Goal: Information Seeking & Learning: Find specific fact

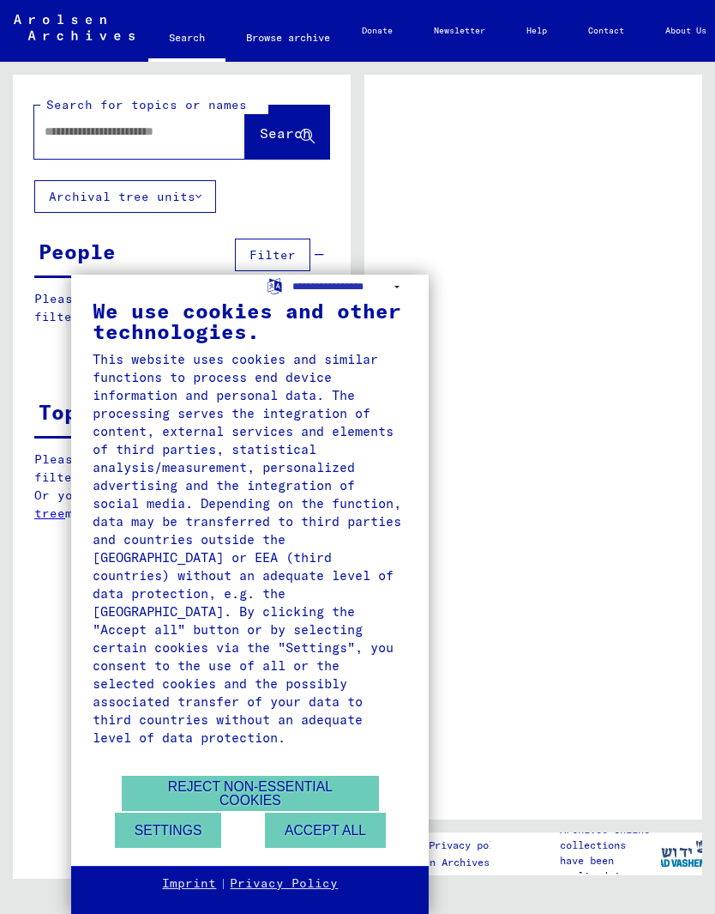
click at [337, 829] on button "Accept all" at bounding box center [325, 829] width 121 height 35
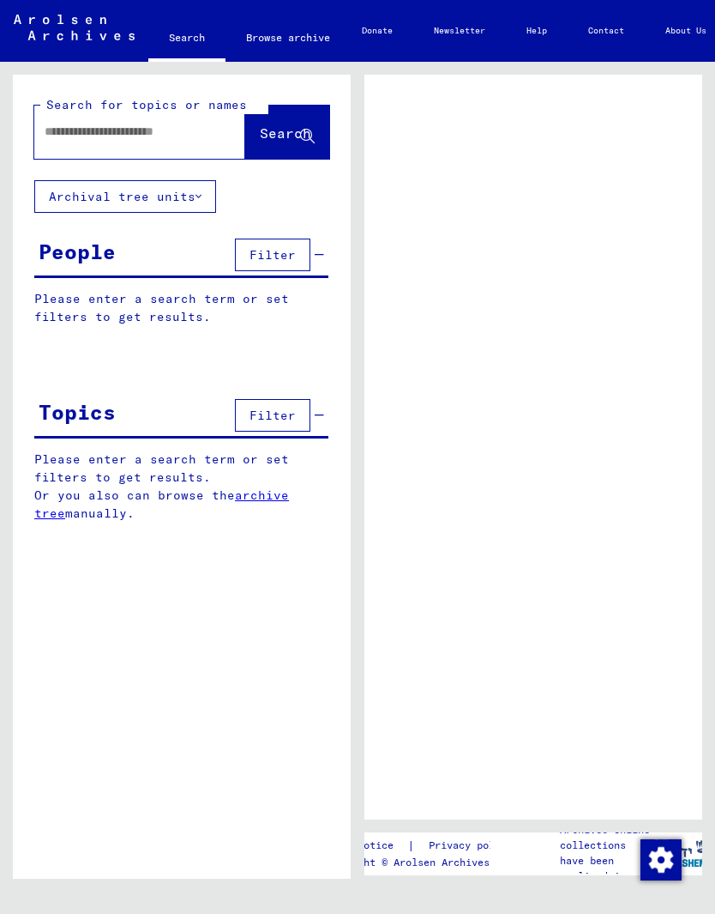
click at [280, 258] on span "Filter" at bounding box center [273, 254] width 46 height 15
click at [91, 129] on input "text" at bounding box center [125, 132] width 160 height 18
type input "******"
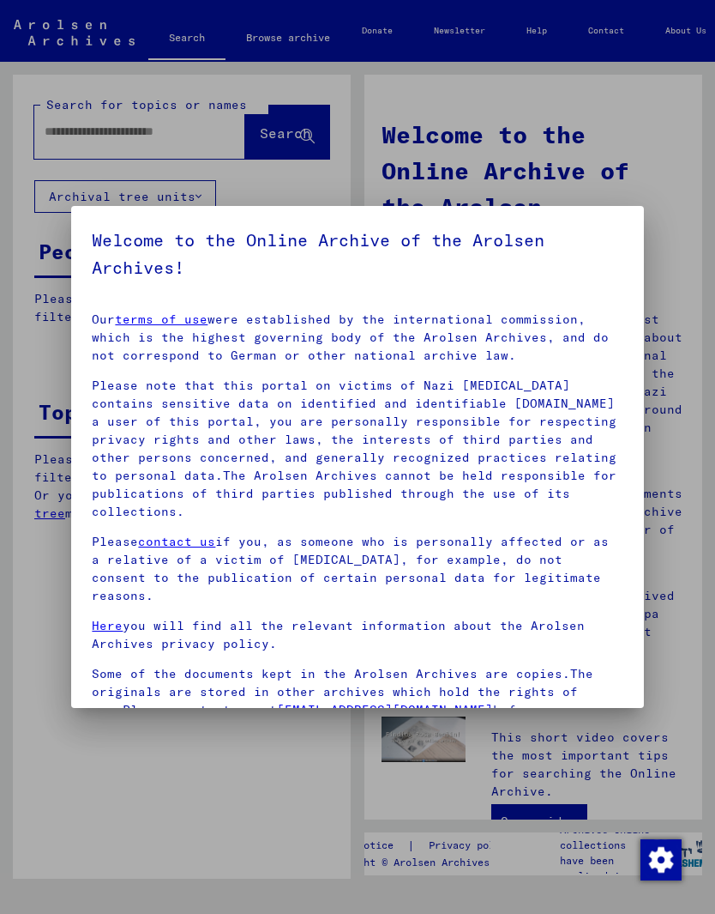
click at [675, 185] on div at bounding box center [357, 457] width 715 height 914
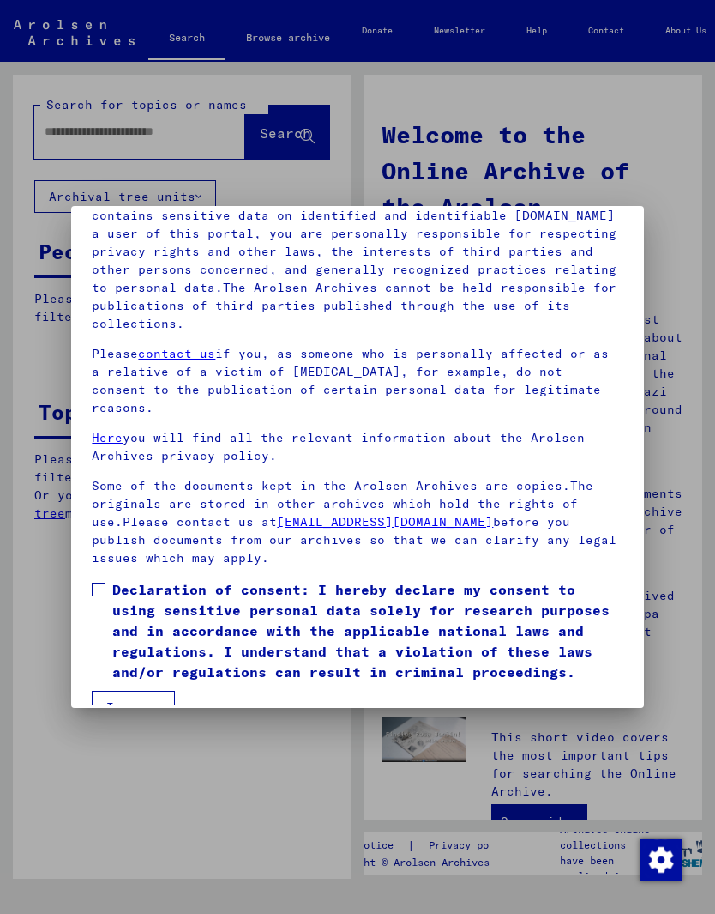
scroll to position [187, 0]
click at [145, 691] on button "I agree" at bounding box center [133, 707] width 83 height 33
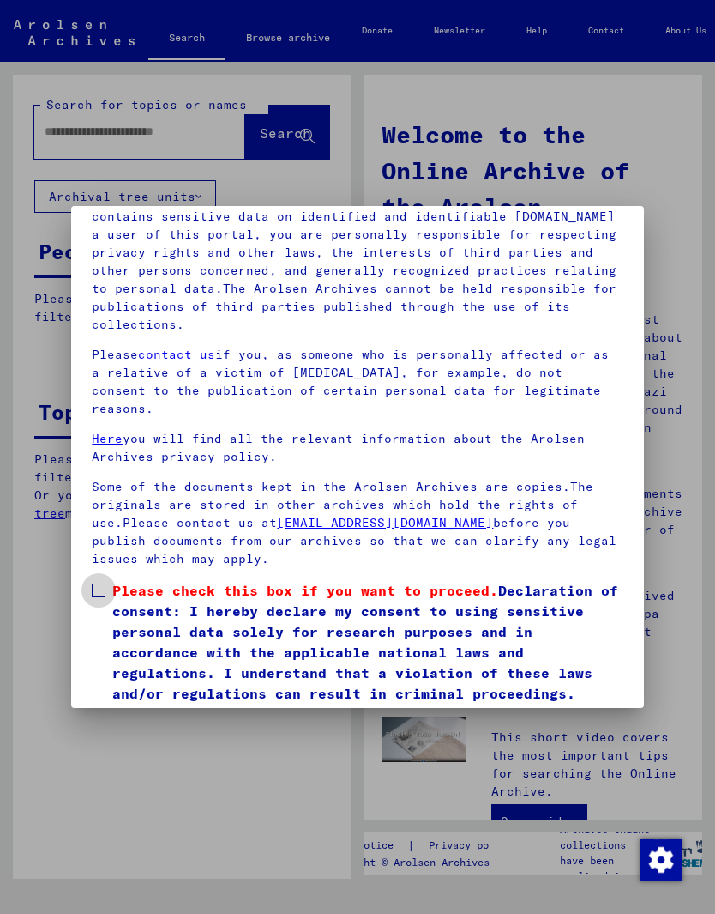
click at [112, 580] on label "Please check this box if you want to proceed. Declaration of consent: I hereby …" at bounding box center [357, 642] width 531 height 124
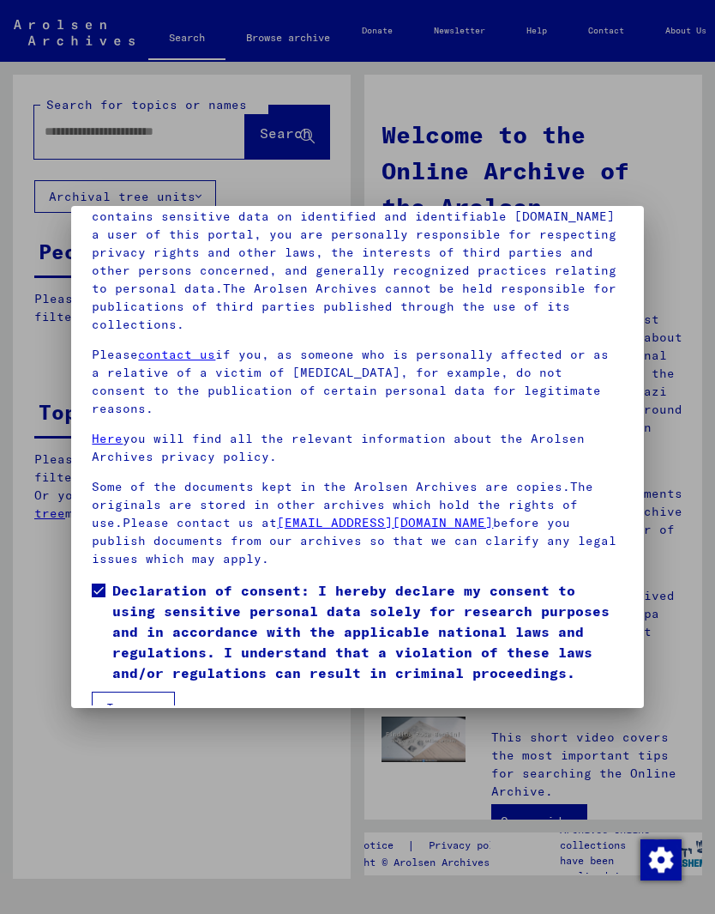
click at [151, 691] on button "I agree" at bounding box center [133, 707] width 83 height 33
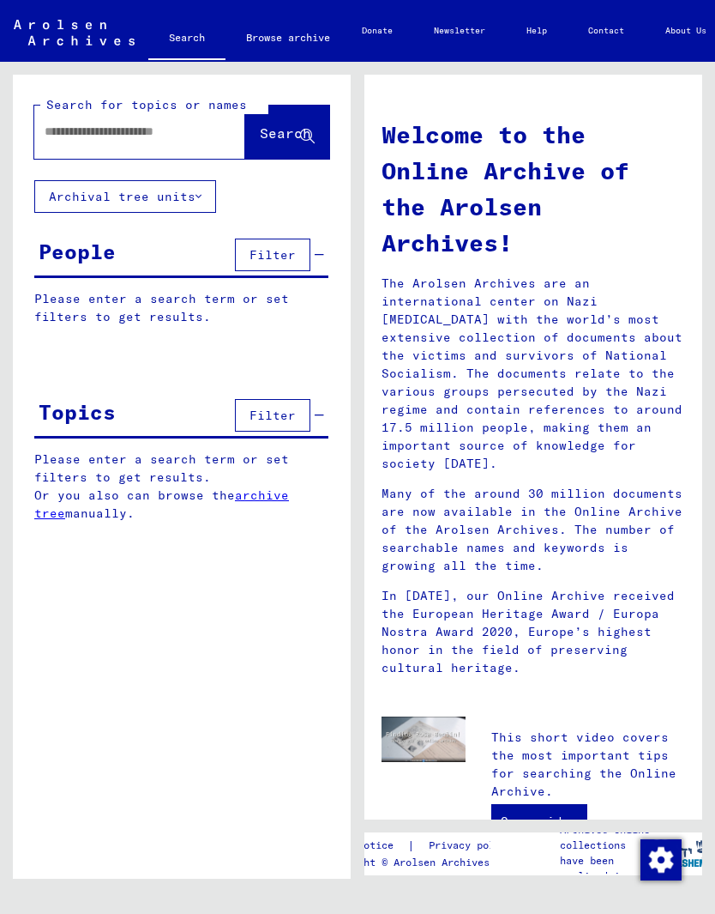
click at [66, 135] on input "text" at bounding box center [119, 132] width 149 height 18
type input "****"
click at [271, 141] on span "Search" at bounding box center [285, 132] width 51 height 17
click at [273, 136] on span "Search" at bounding box center [285, 132] width 51 height 17
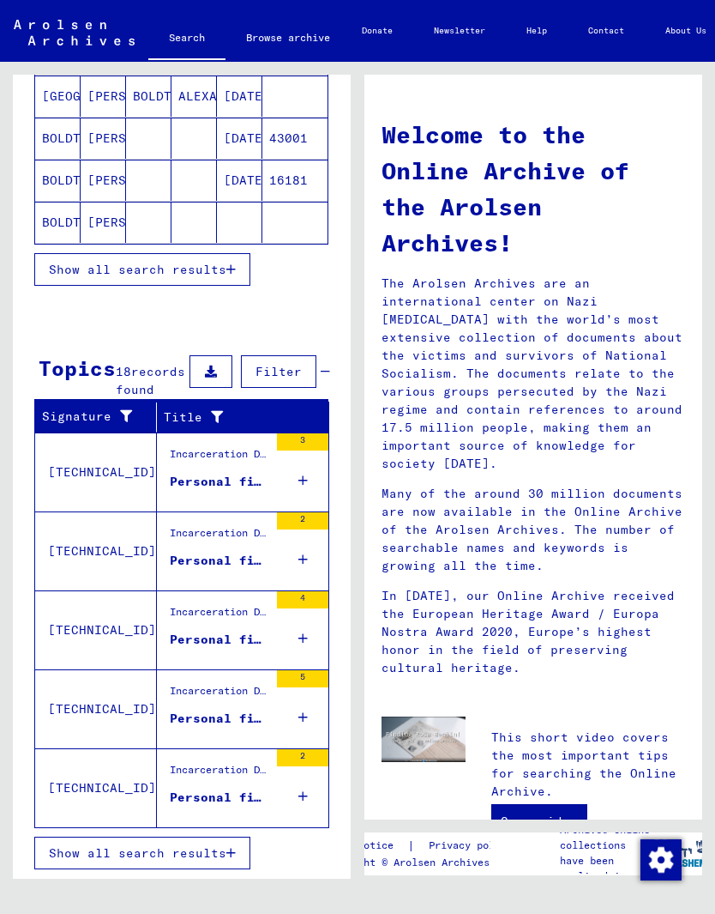
scroll to position [336, 0]
click at [216, 470] on figure "Incarceration Documents / Camps and Ghettos / Amersfoort Police Transit Camp / …" at bounding box center [219, 459] width 99 height 26
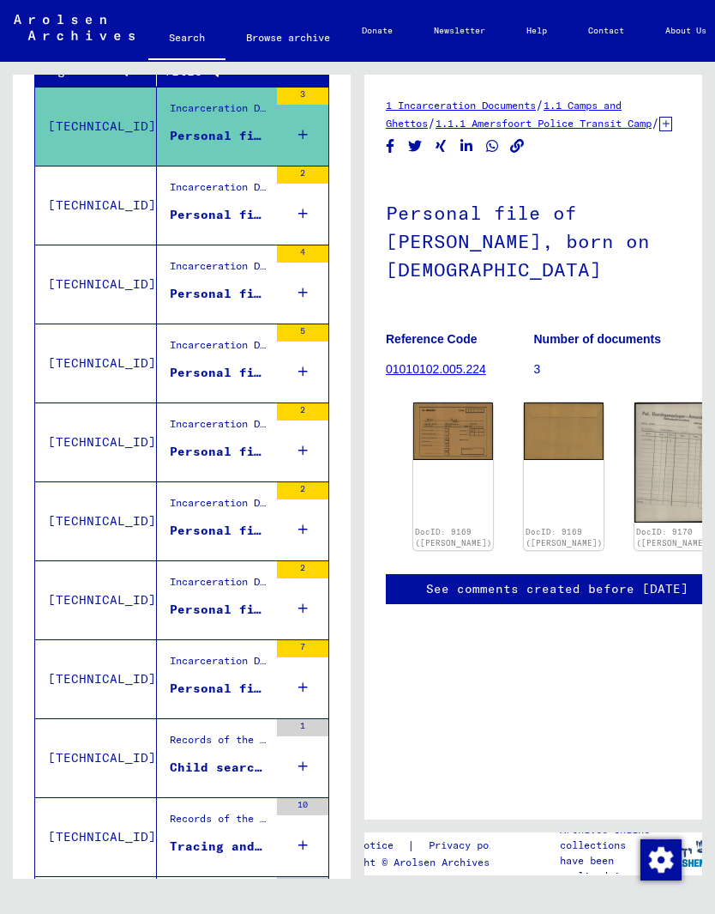
click at [226, 224] on div "Personal file of [PERSON_NAME], born on [DEMOGRAPHIC_DATA]" at bounding box center [219, 215] width 99 height 18
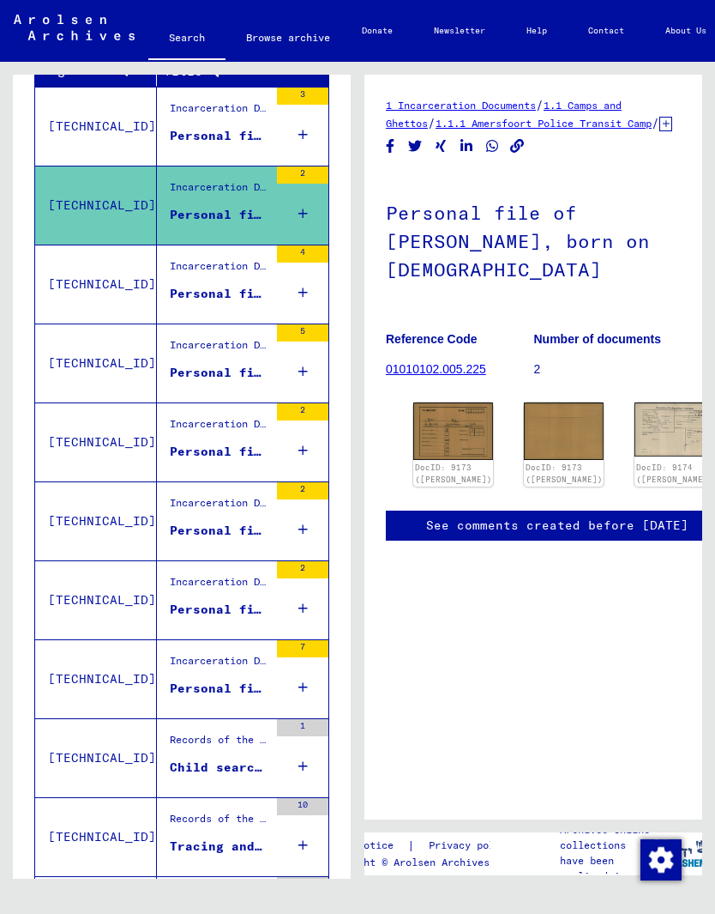
click at [232, 303] on div "Personal file of [PERSON_NAME], born on [DEMOGRAPHIC_DATA]" at bounding box center [219, 294] width 99 height 18
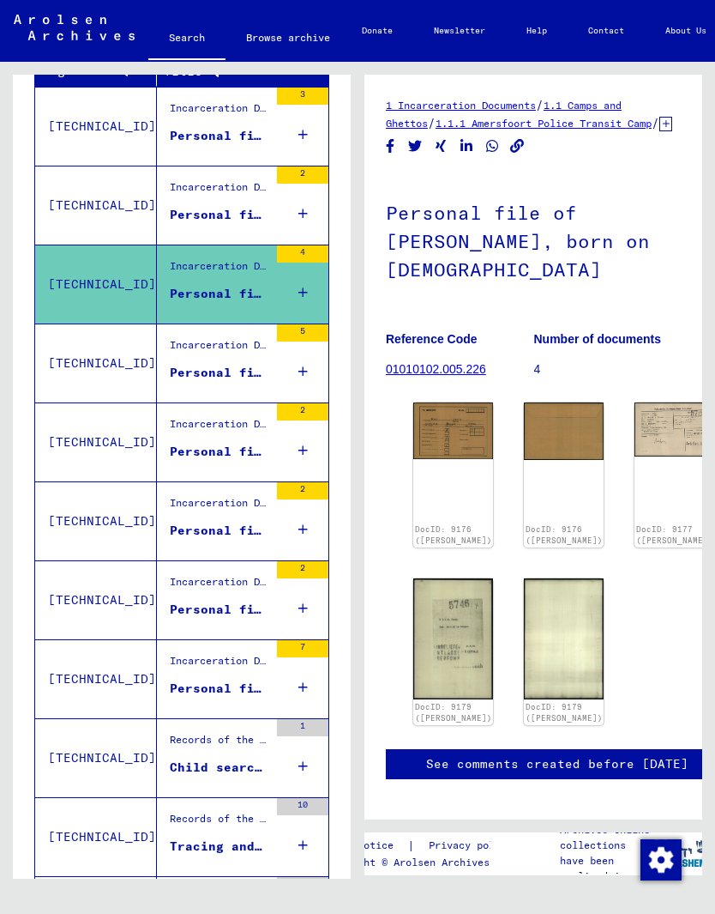
click at [237, 361] on div "Incarceration Documents / Camps and Ghettos / Amersfoort Police Transit Camp / …" at bounding box center [219, 349] width 99 height 24
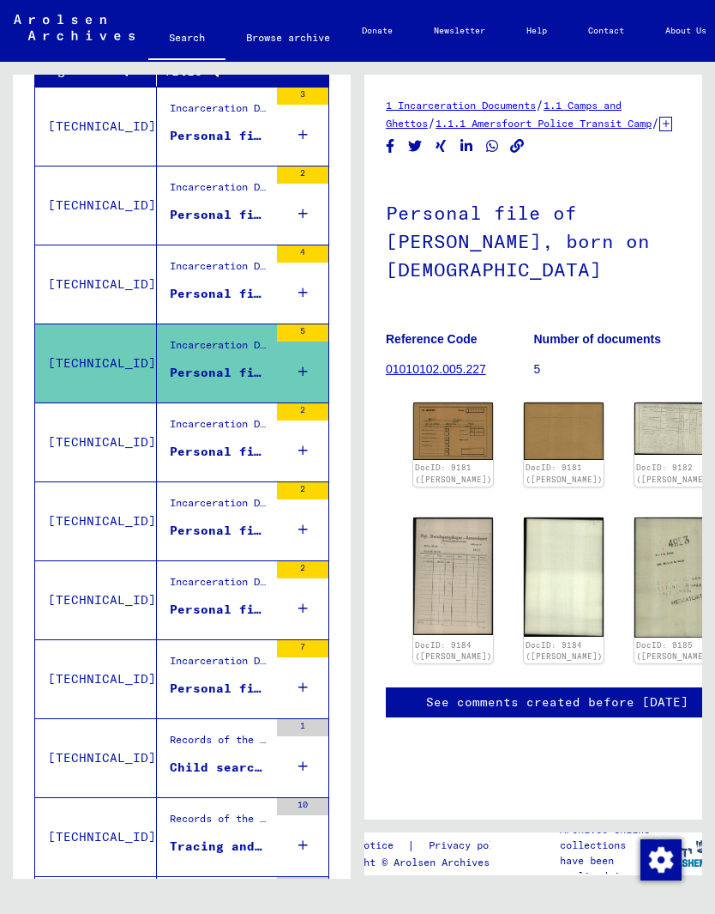
click at [235, 461] on div "Personal file of [PERSON_NAME], born on [DEMOGRAPHIC_DATA]" at bounding box center [219, 452] width 99 height 18
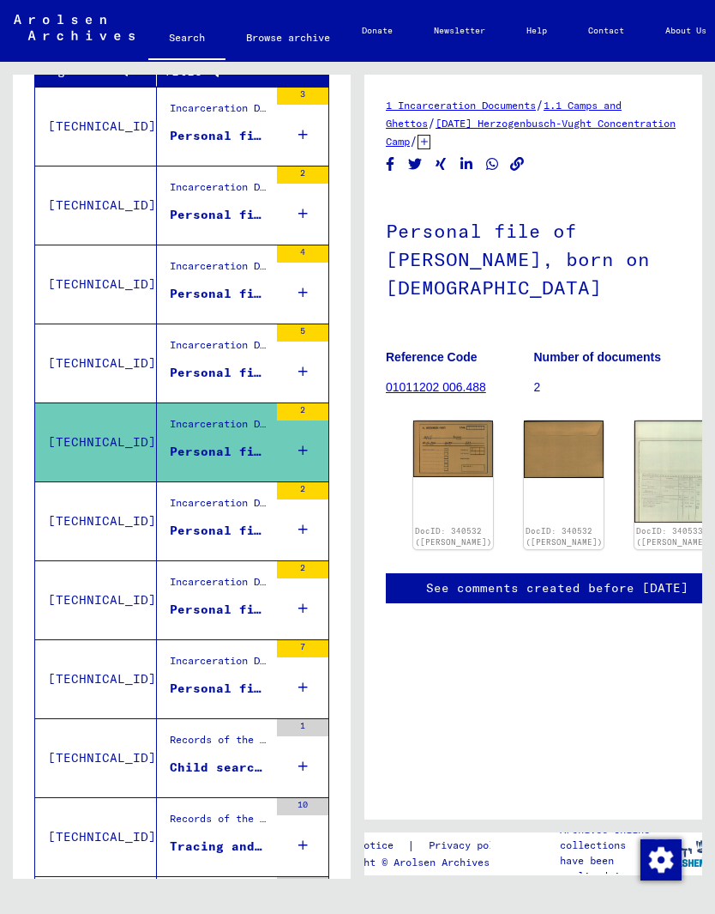
click at [234, 521] on figure "Incarceration Documents / Camps and Ghettos / Herzogenbusch-Vught Concentration…" at bounding box center [219, 508] width 99 height 26
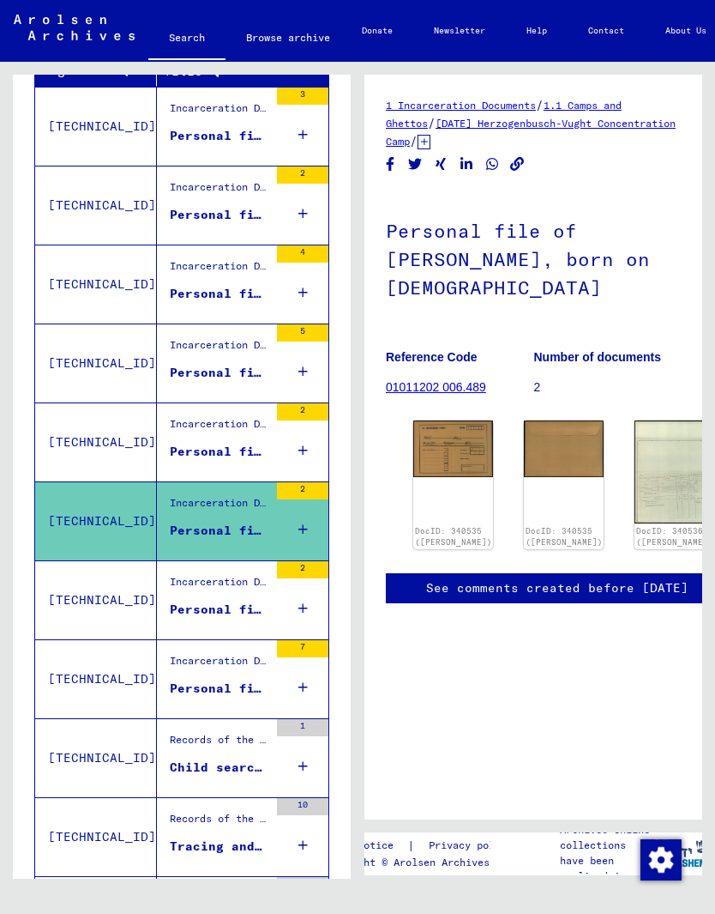
click at [238, 600] on figure "Incarceration Documents / Camps and Ghettos / Herzogenbusch-Vught Concentration…" at bounding box center [219, 587] width 99 height 26
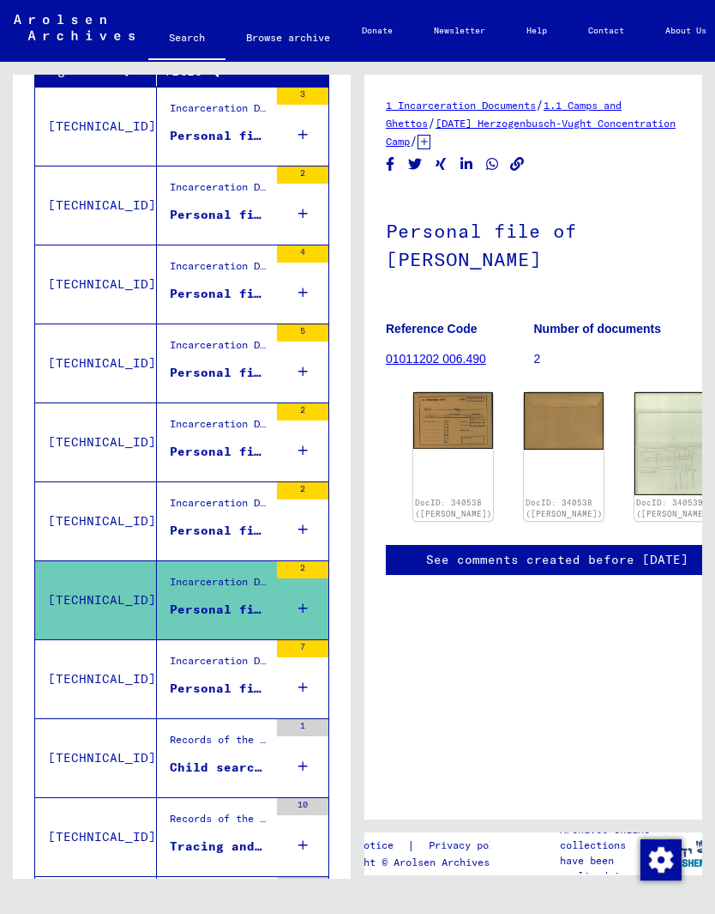
click at [235, 677] on div "Incarceration Documents / Camps and Ghettos / Dachau Concentration Camp / Indiv…" at bounding box center [219, 665] width 99 height 24
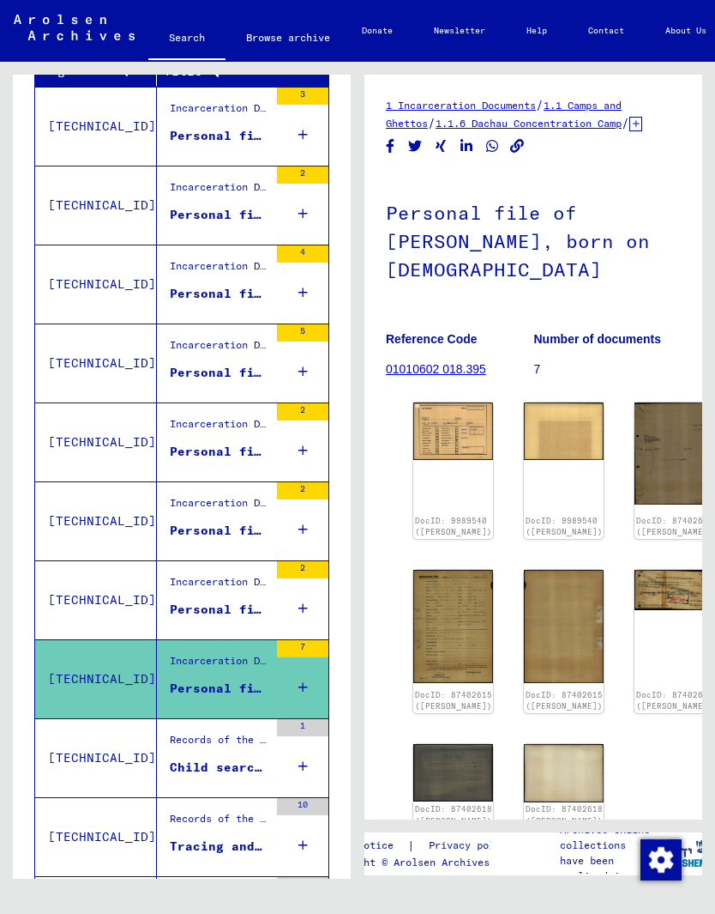
click at [235, 776] on div "Child search file concerning [PERSON_NAME]" at bounding box center [219, 767] width 99 height 18
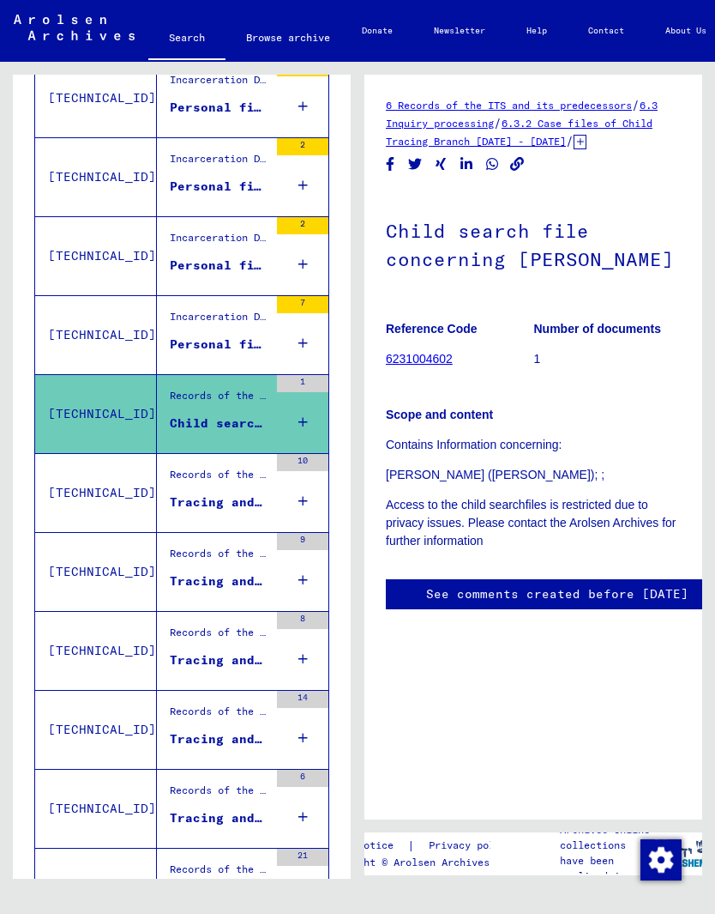
scroll to position [686, 0]
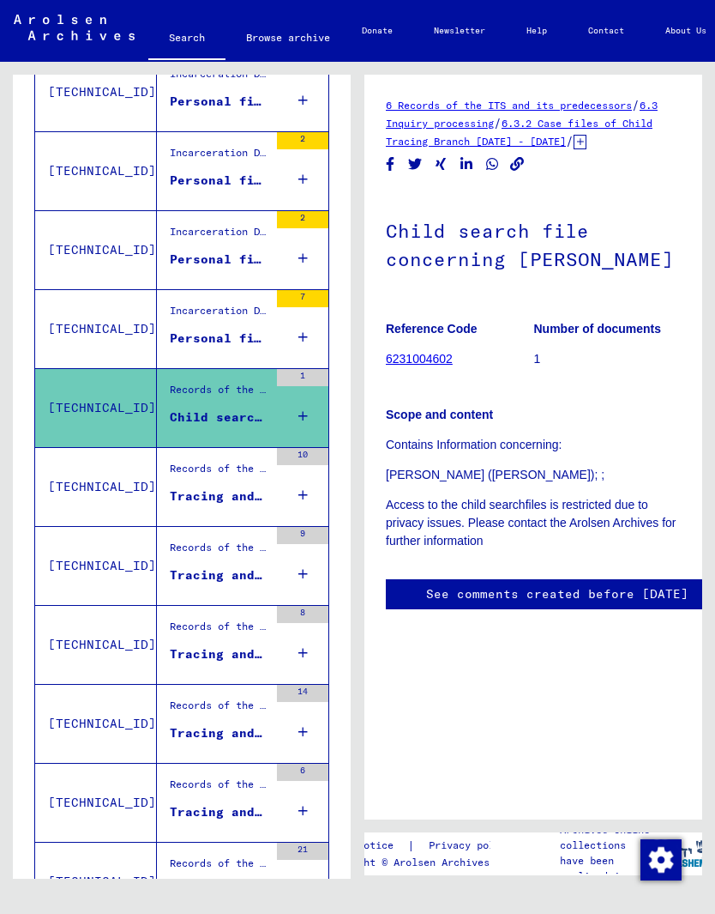
click at [247, 505] on div "Tracing and documentation case no. 1.373.577 for [PERSON_NAME] born [DEMOGRAPHI…" at bounding box center [219, 496] width 99 height 18
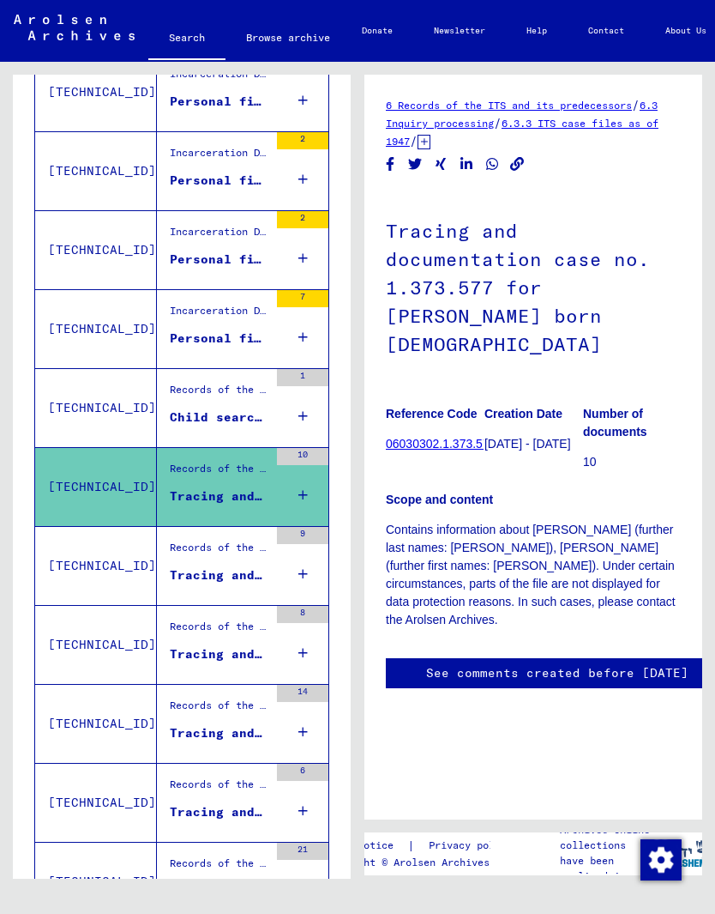
click at [246, 584] on div "Tracing and documentation case no. 1.373.578 for [PERSON_NAME] born [DEMOGRAPHI…" at bounding box center [219, 575] width 99 height 18
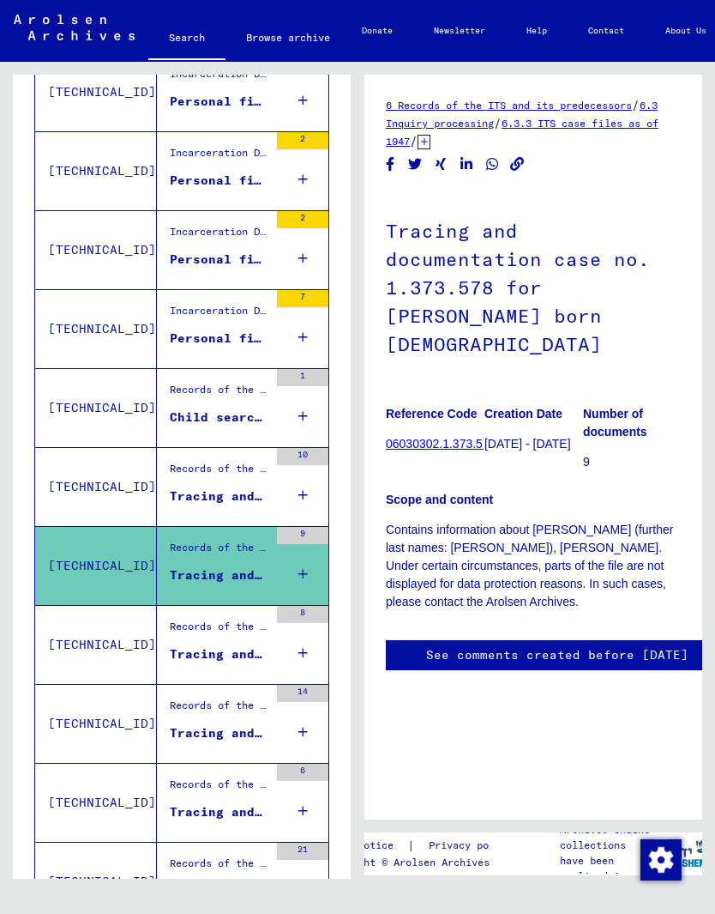
click at [253, 663] on div "Tracing and documentation case no. 1.373.579 for [PERSON_NAME] born [DEMOGRAPHI…" at bounding box center [219, 654] width 99 height 18
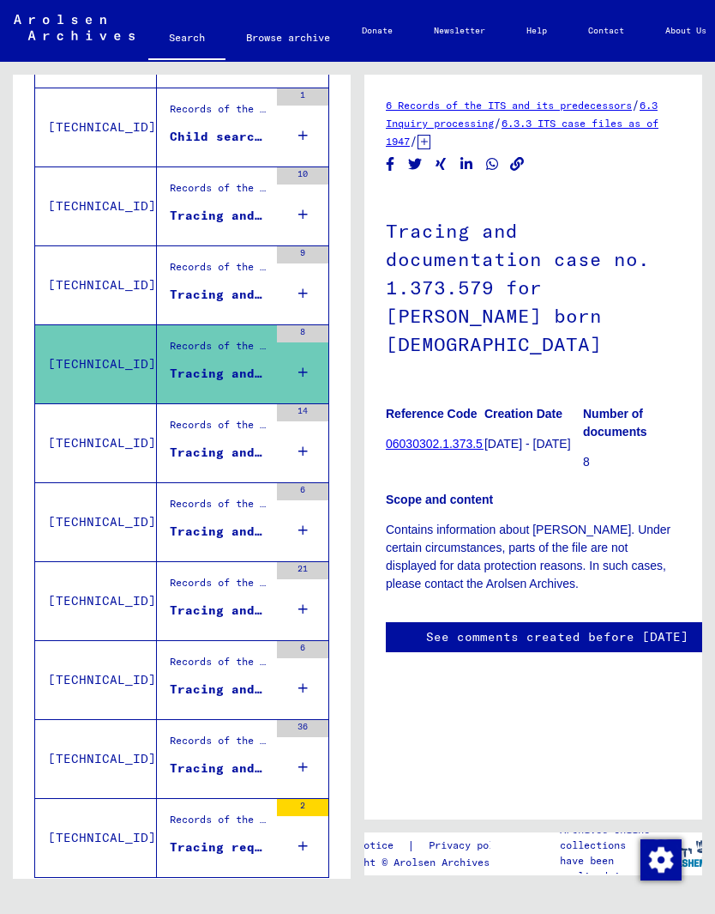
scroll to position [970, 0]
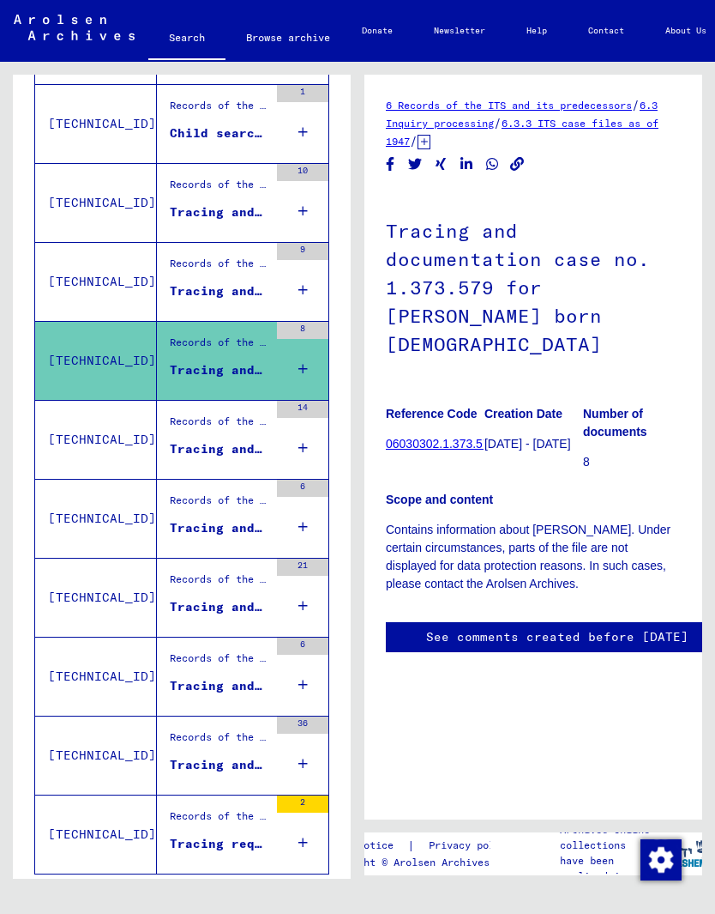
click at [234, 437] on div "Records of the ITS and its predecessors / Inquiry processing / ITS case files a…" at bounding box center [219, 425] width 99 height 24
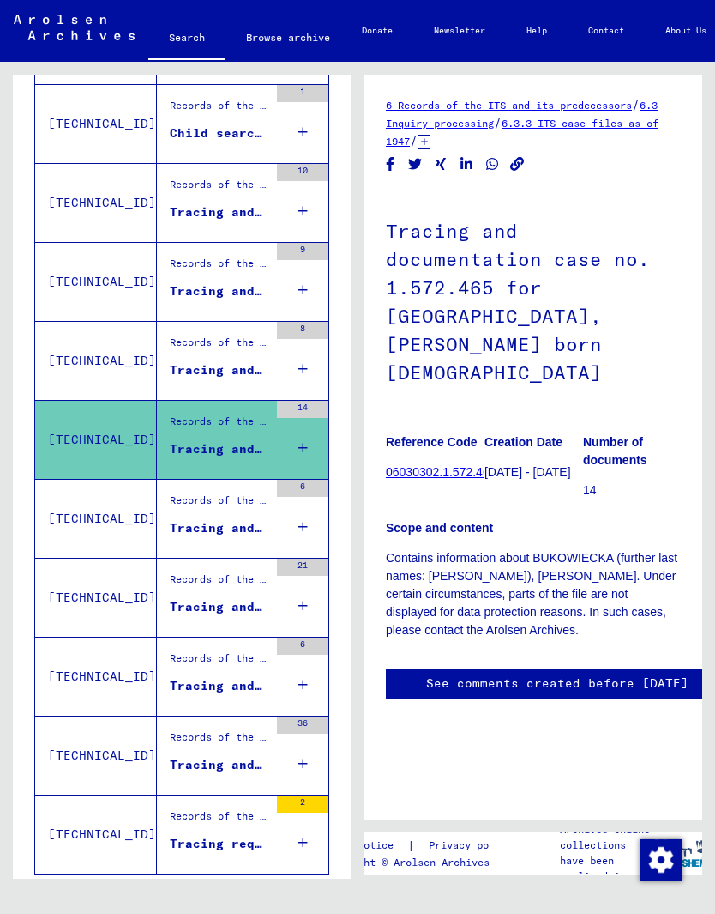
click at [250, 537] on div "Tracing and documentation case no. 1.628.130 for [PERSON_NAME] born [DEMOGRAPHI…" at bounding box center [219, 528] width 99 height 18
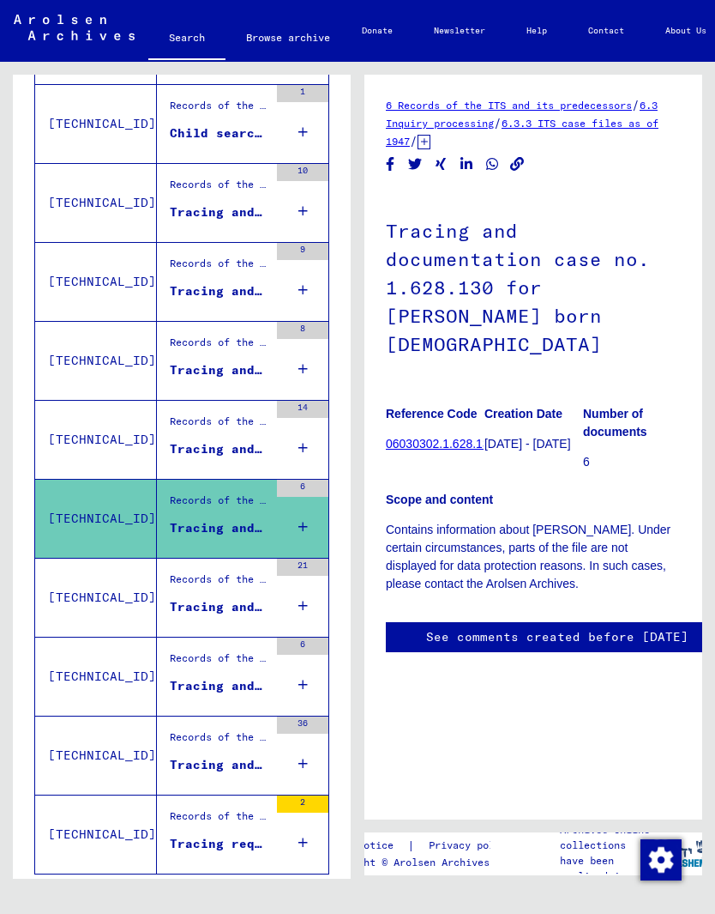
click at [250, 597] on figure "Records of the ITS and its predecessors / Inquiry processing / ITS case files a…" at bounding box center [219, 584] width 99 height 26
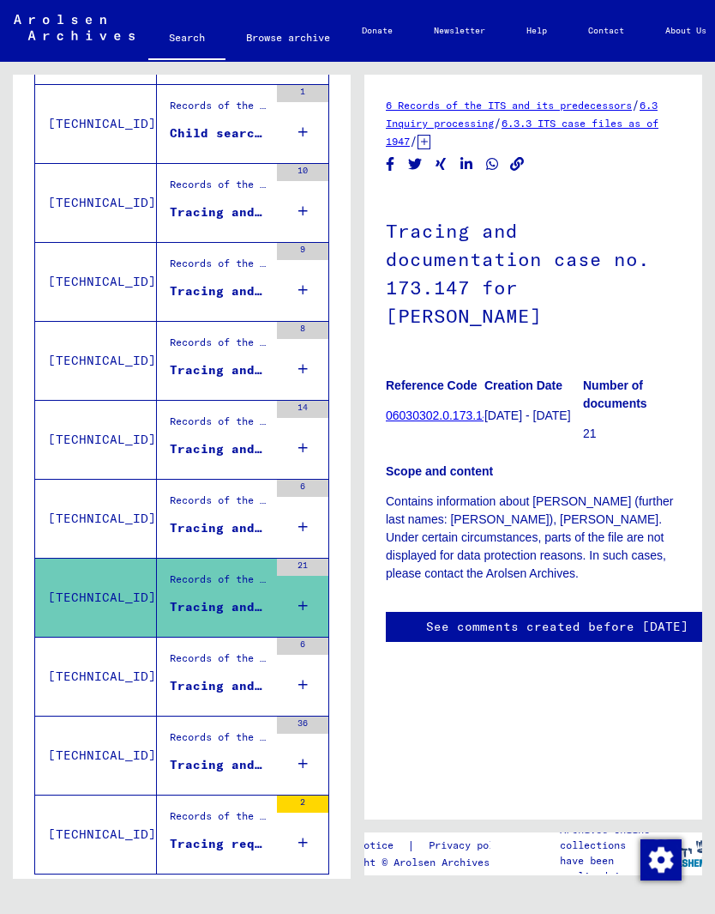
click at [244, 674] on div "Records of the ITS and its predecessors / Inquiry processing / ITS case files a…" at bounding box center [219, 662] width 99 height 24
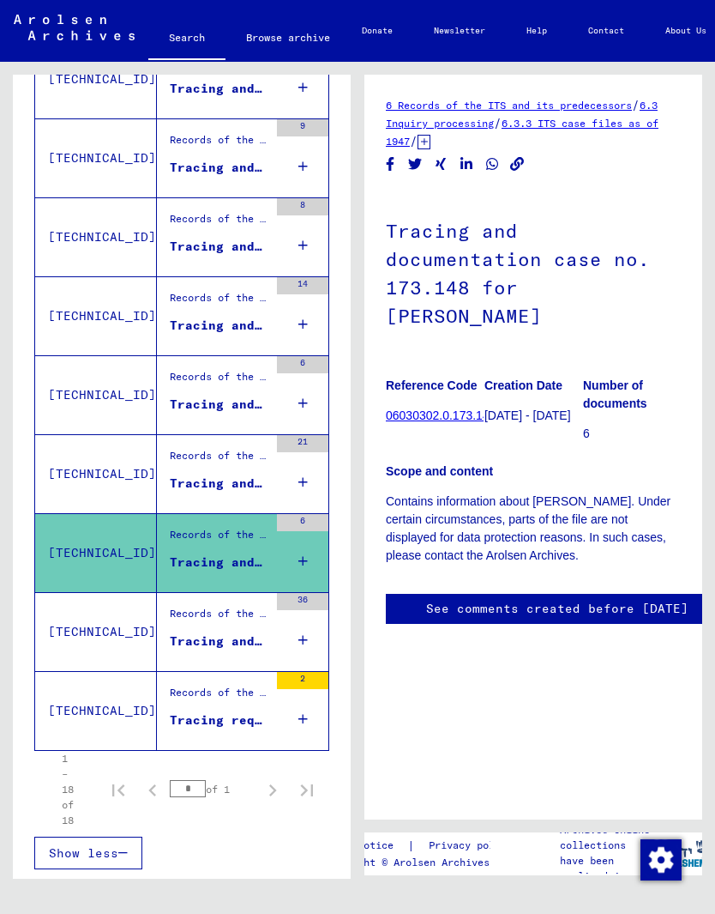
click at [244, 650] on div "Tracing and documentation case no. 26.615 for [PERSON_NAME] born [DEMOGRAPHIC_D…" at bounding box center [219, 641] width 99 height 18
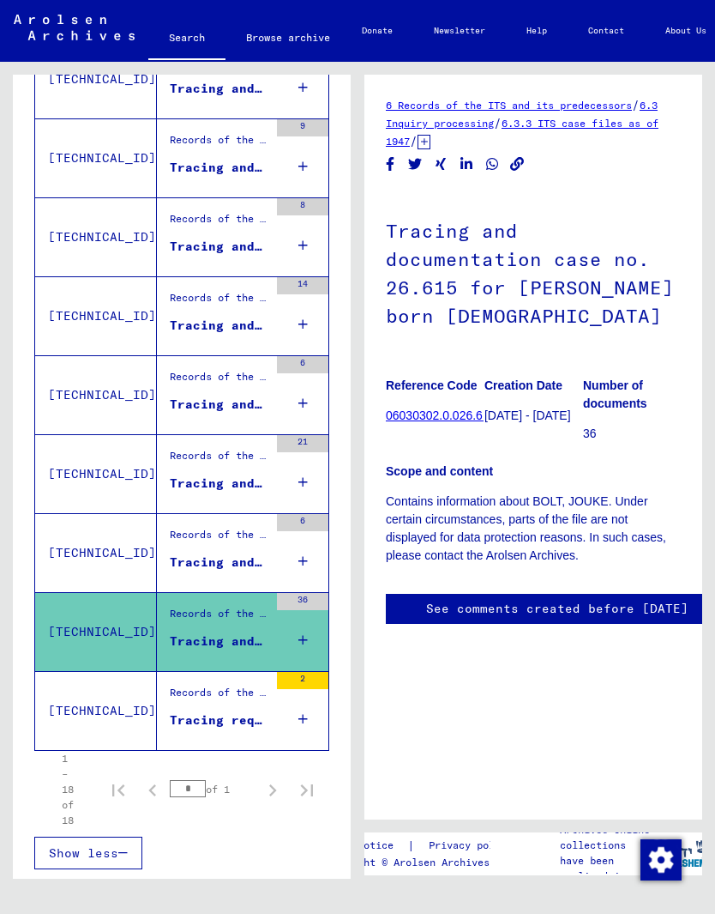
click at [242, 710] on figure "Records of the ITS and its predecessors / Inquiry processing / ITS case files a…" at bounding box center [219, 697] width 99 height 26
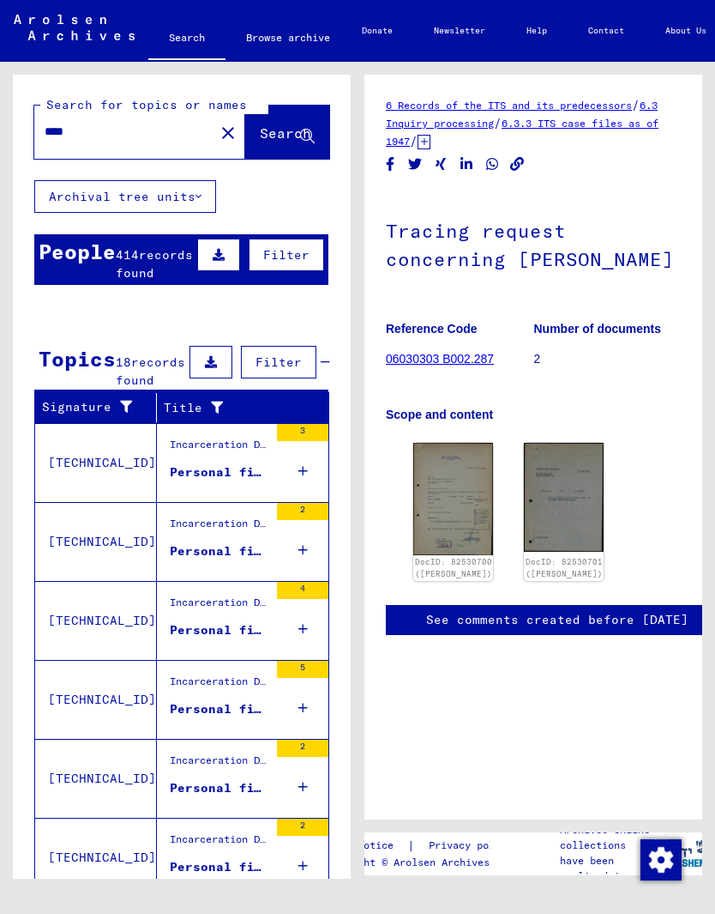
click at [200, 199] on icon at bounding box center [199, 196] width 6 height 12
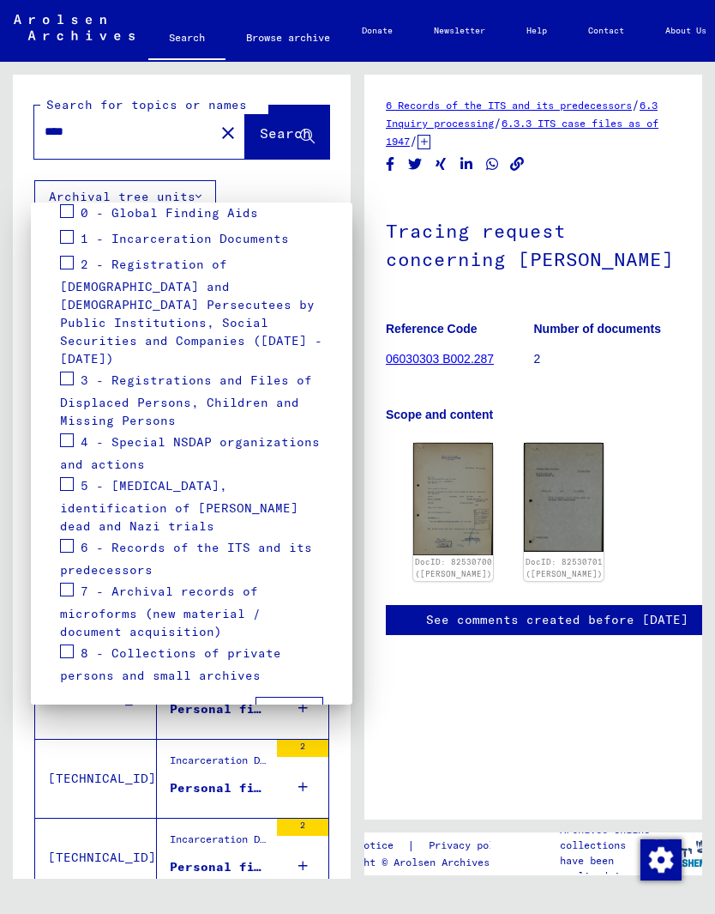
click at [142, 148] on div at bounding box center [357, 457] width 715 height 914
